Goal: Register for event/course

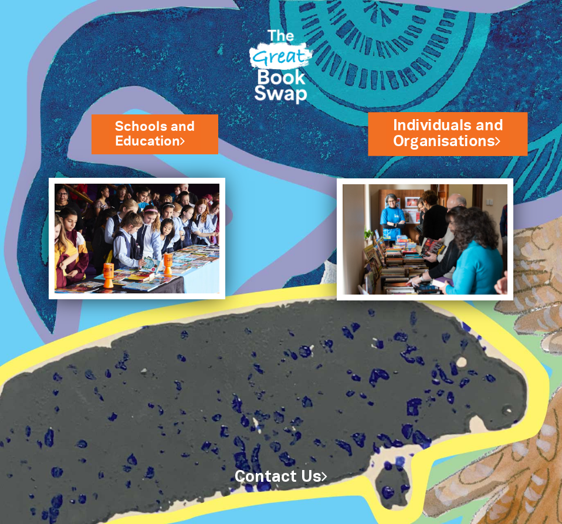
click at [430, 123] on link "Individuals and Organisations" at bounding box center [447, 134] width 110 height 37
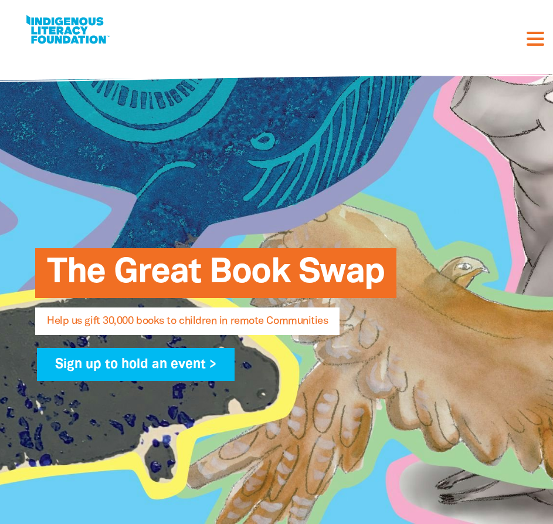
select select "AU"
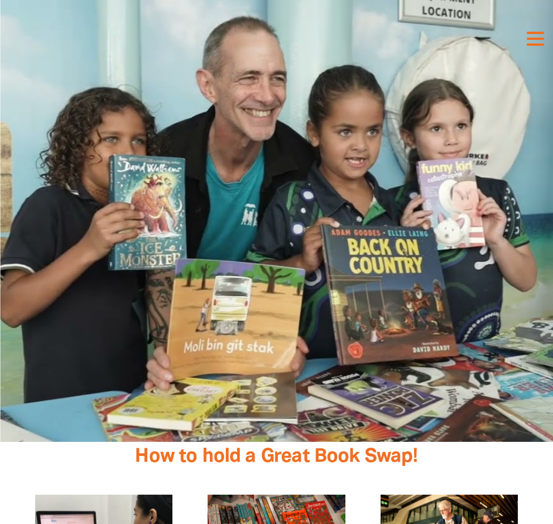
scroll to position [1877, 0]
